Goal: Find specific page/section: Find specific page/section

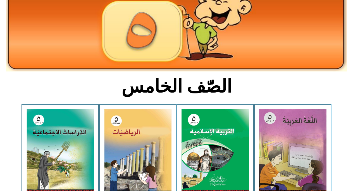
scroll to position [71, 0]
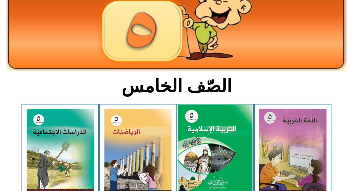
click at [223, 122] on img at bounding box center [215, 150] width 74 height 92
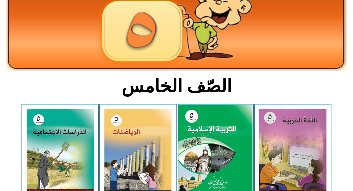
click at [223, 122] on img at bounding box center [215, 150] width 74 height 92
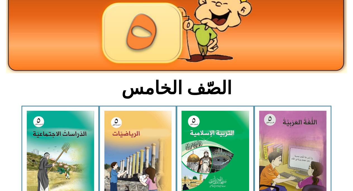
scroll to position [71, 0]
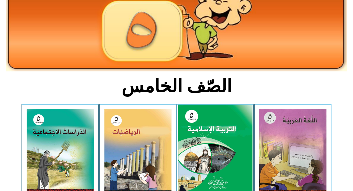
click at [209, 139] on img at bounding box center [215, 150] width 74 height 92
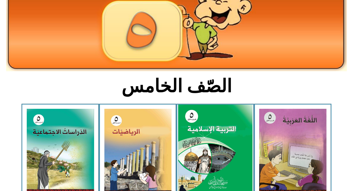
click at [209, 139] on img at bounding box center [215, 150] width 74 height 92
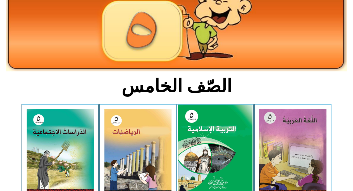
click at [209, 139] on img at bounding box center [215, 150] width 74 height 92
